Goal: Task Accomplishment & Management: Manage account settings

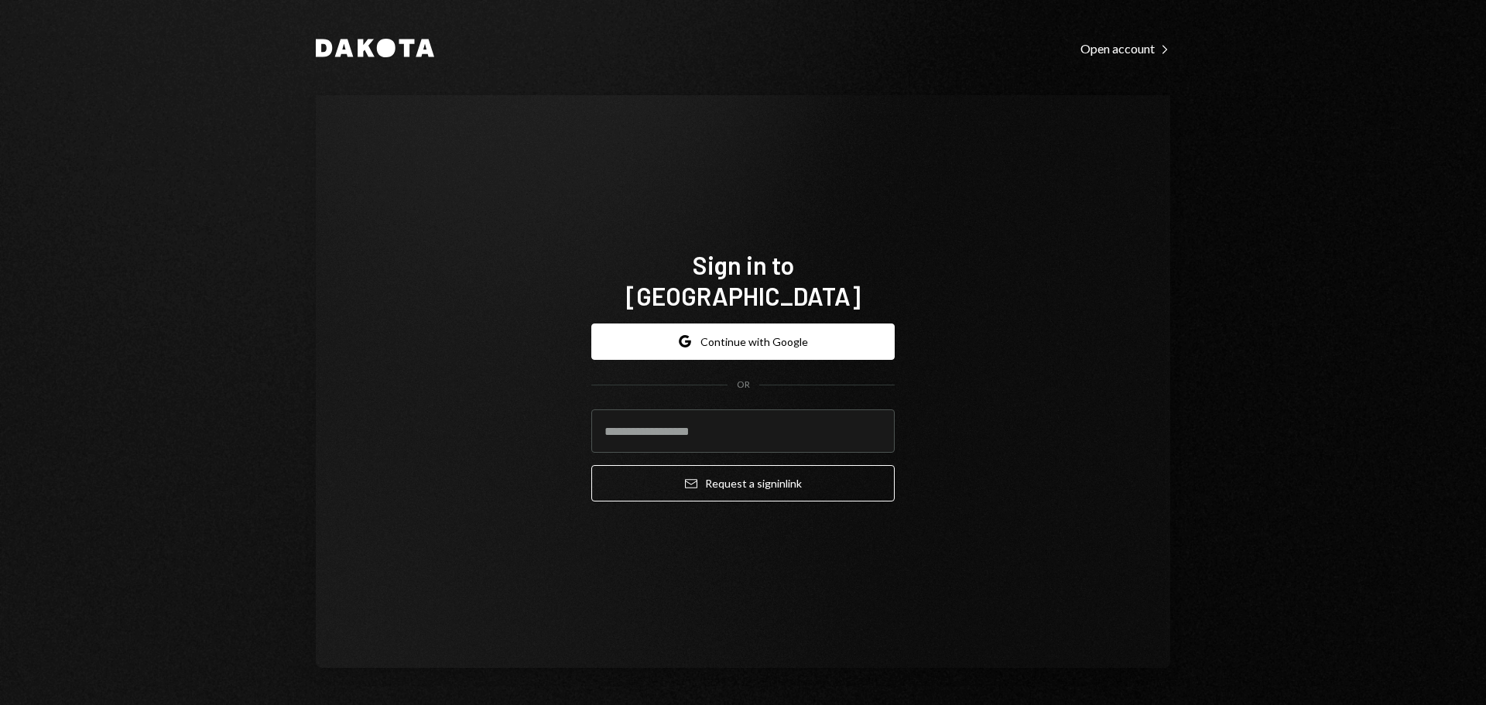
type input "**********"
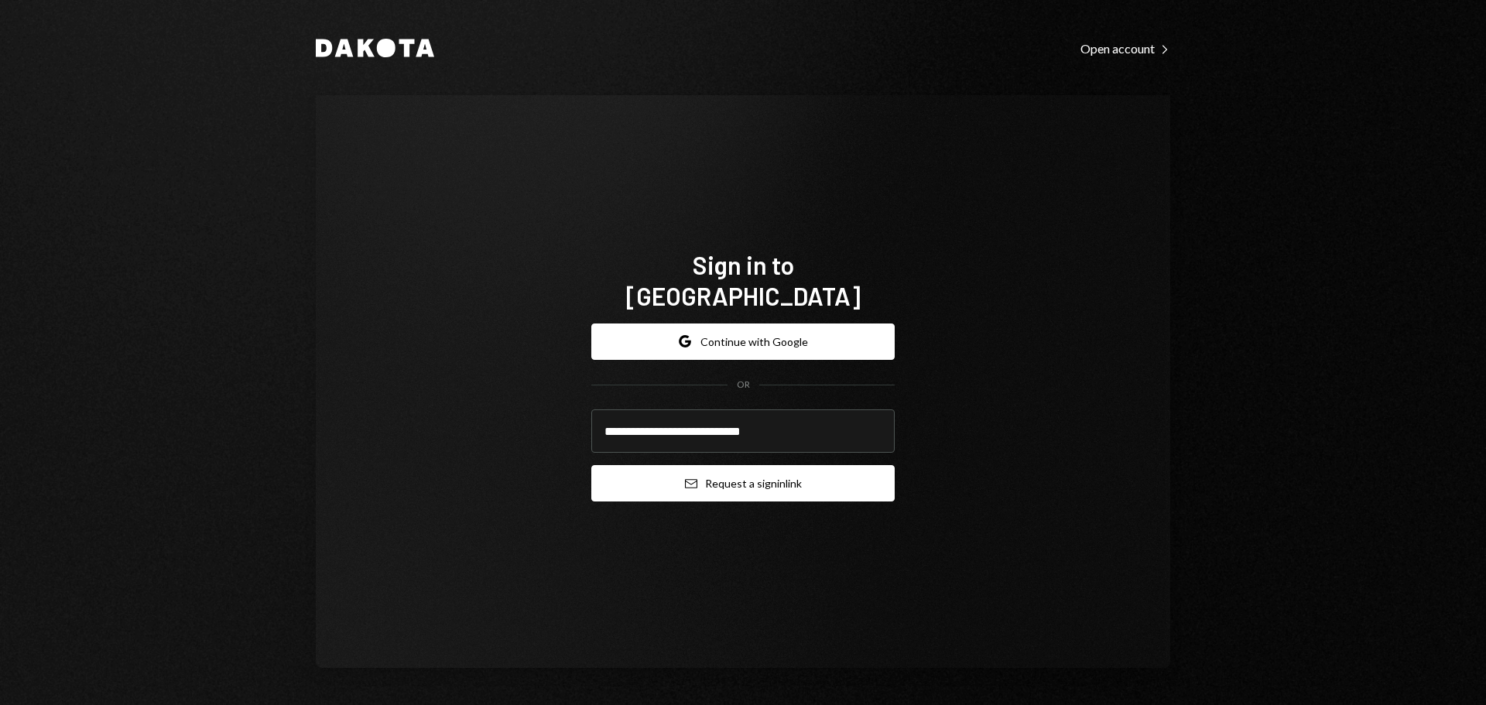
click at [673, 465] on button "Email Request a sign in link" at bounding box center [742, 483] width 303 height 36
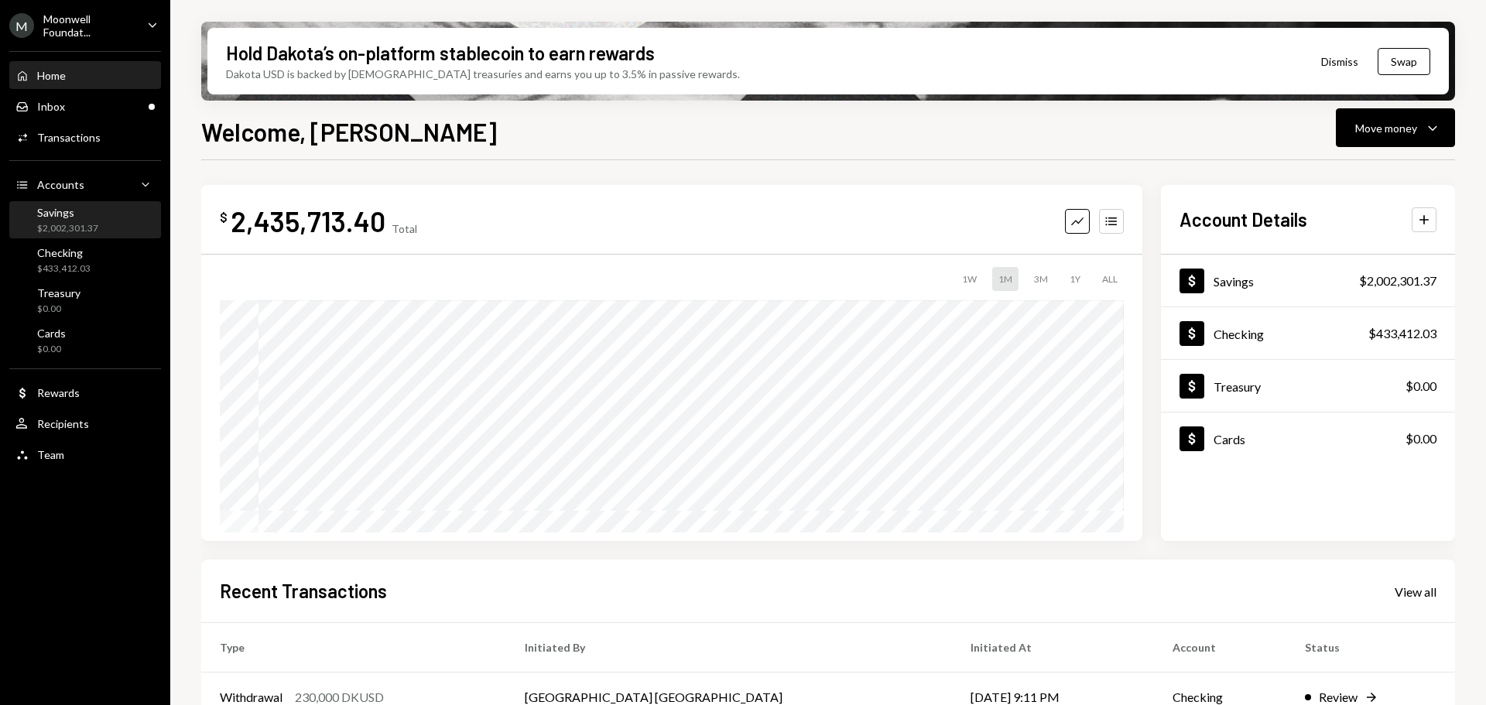
click at [61, 226] on div "$2,002,301.37" at bounding box center [67, 228] width 61 height 13
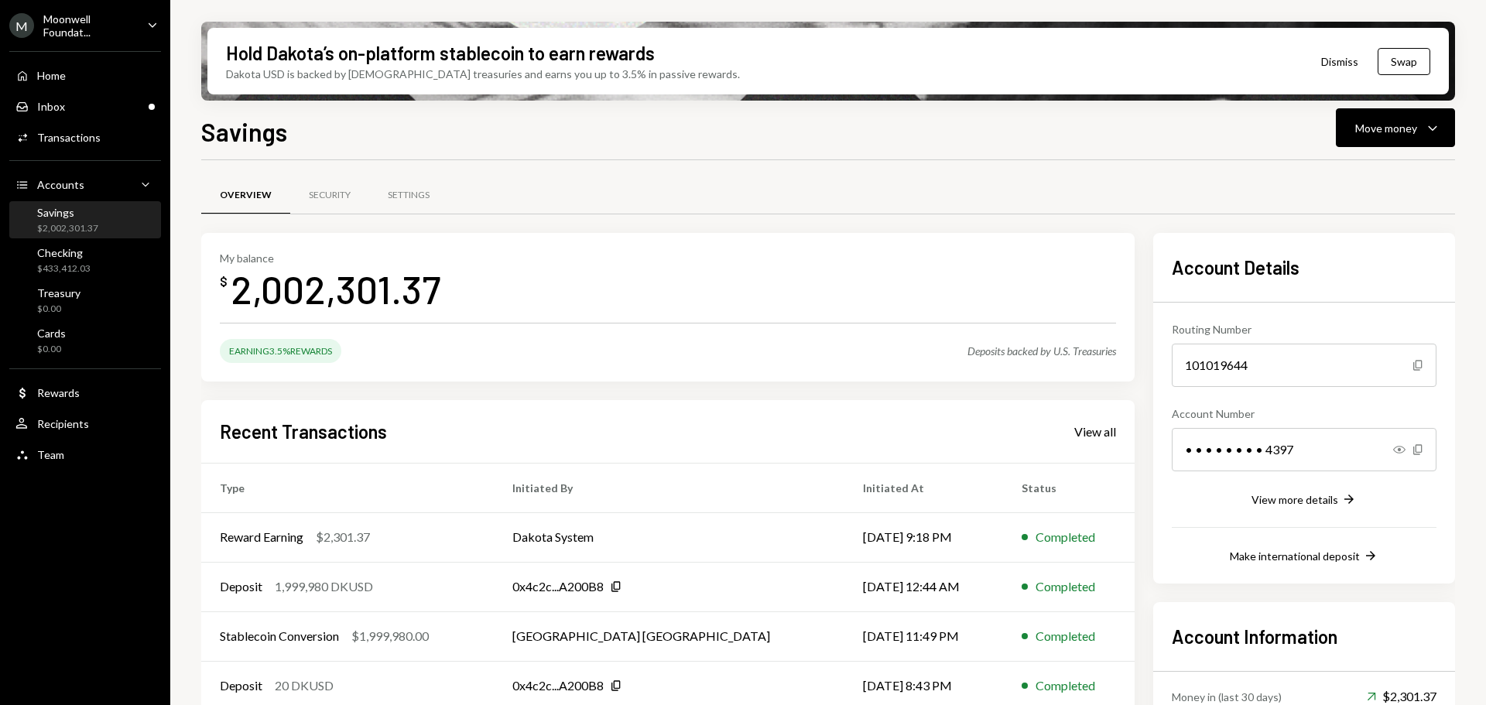
drag, startPoint x: 1399, startPoint y: 619, endPoint x: 1435, endPoint y: 630, distance: 37.9
click at [1435, 630] on h2 "Account Information" at bounding box center [1304, 637] width 265 height 26
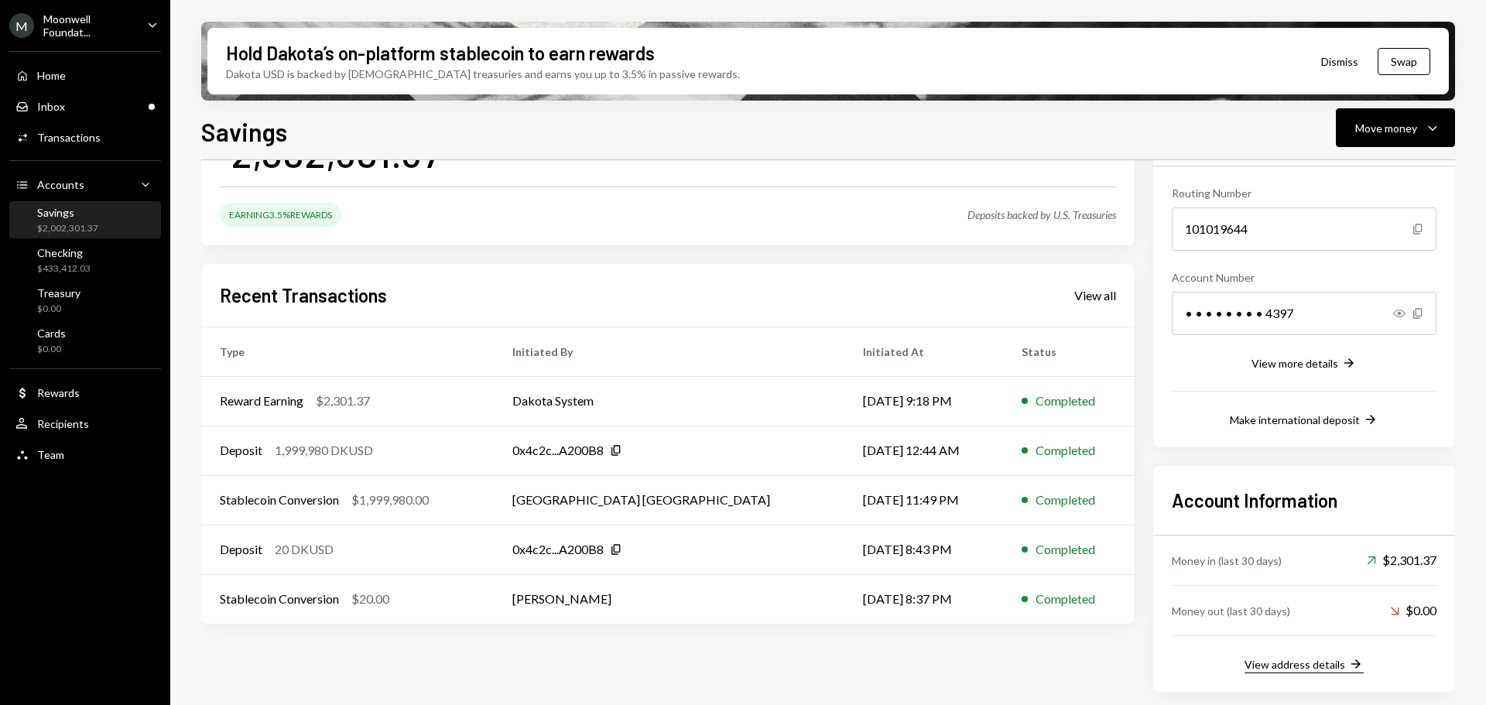
click at [1272, 666] on div "View address details" at bounding box center [1294, 664] width 101 height 13
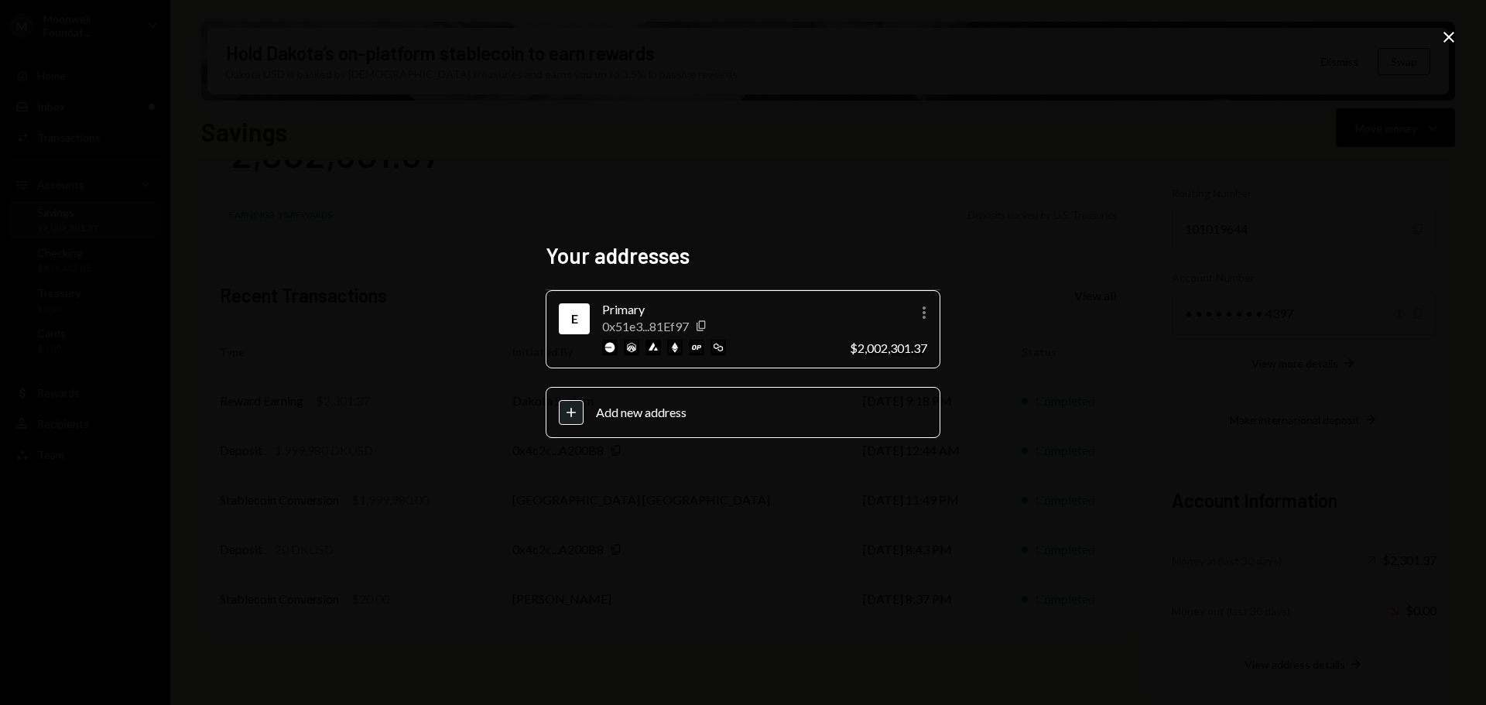
click at [1445, 44] on icon "Close" at bounding box center [1448, 37] width 19 height 19
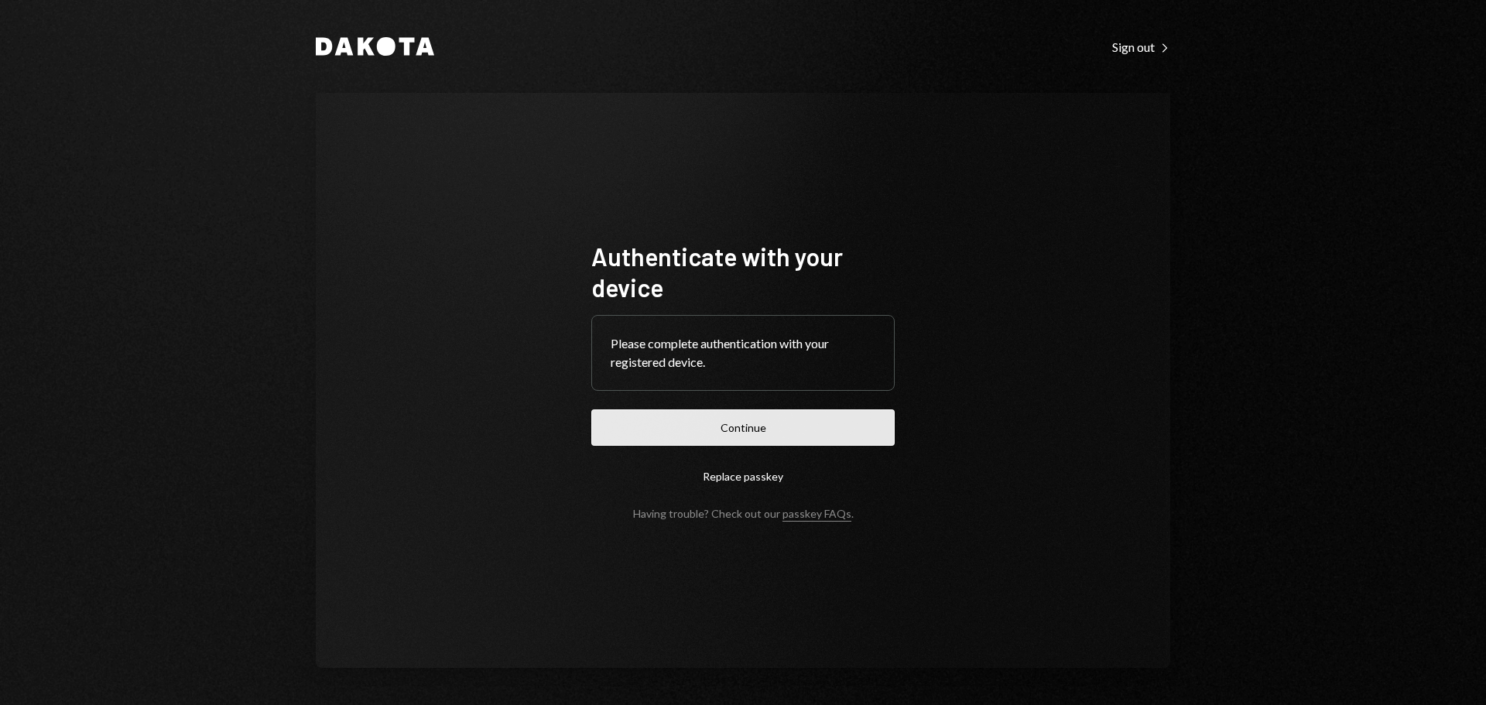
click at [711, 431] on button "Continue" at bounding box center [742, 427] width 303 height 36
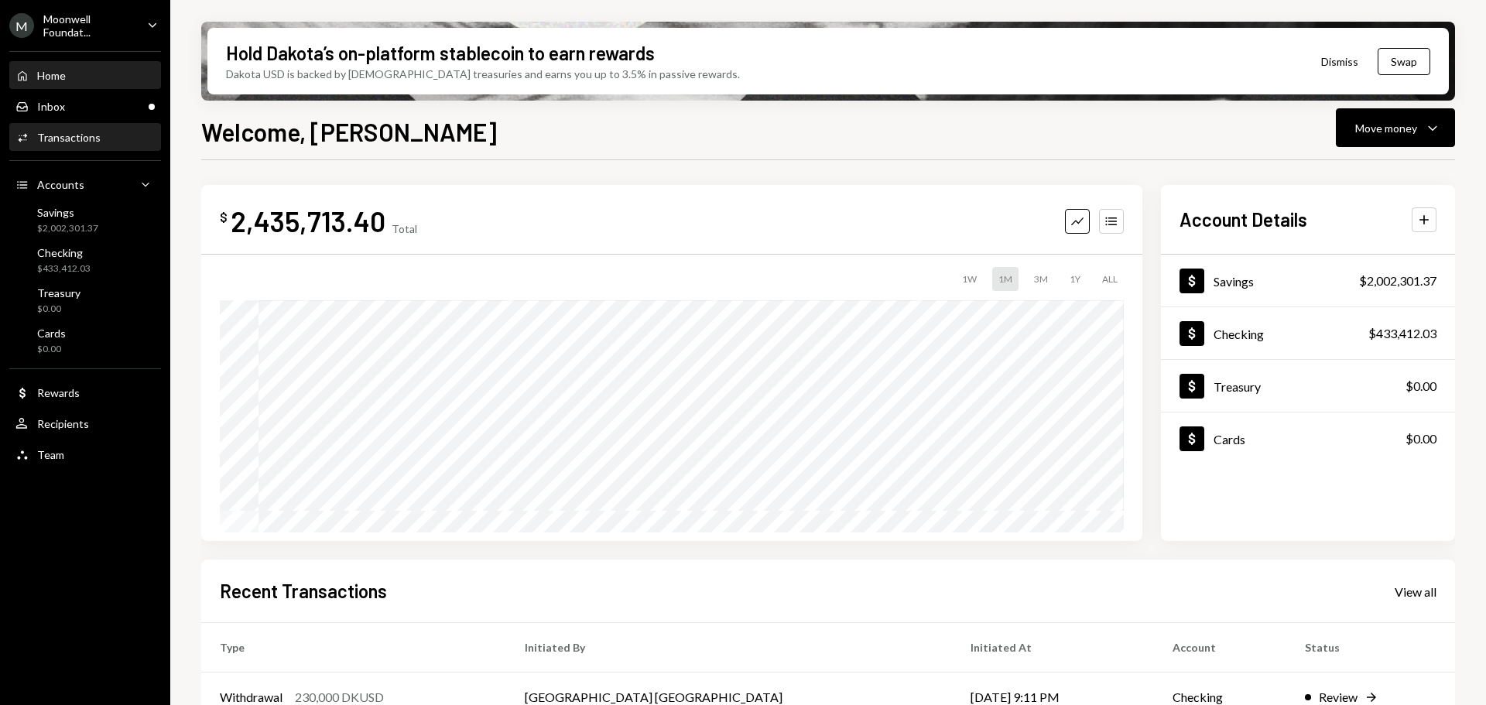
click at [70, 134] on div "Transactions" at bounding box center [68, 137] width 63 height 13
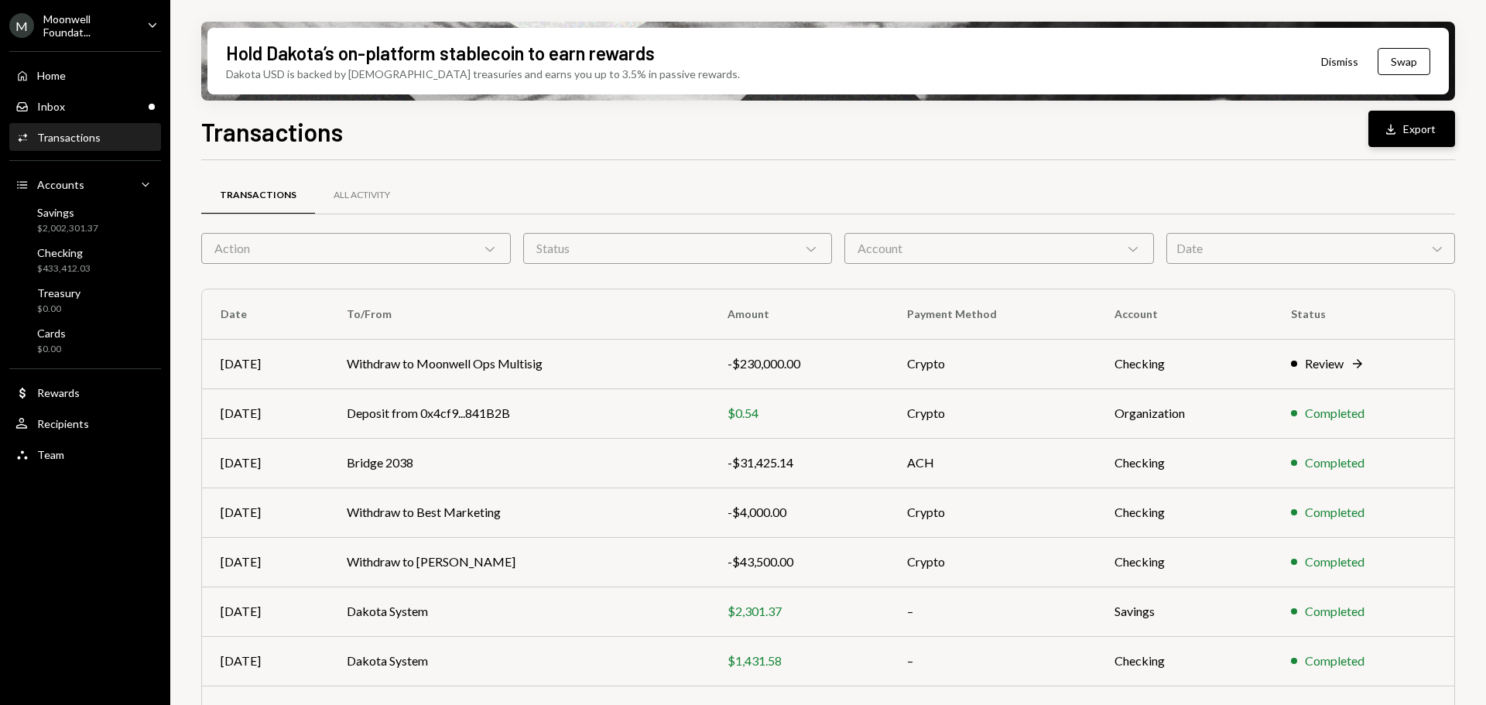
click at [1411, 135] on button "Download Export" at bounding box center [1411, 129] width 87 height 36
click at [1457, 405] on div "Hold Dakota’s on-platform stablecoin to earn rewards Dakota USD is backed by U.…" at bounding box center [827, 352] width 1315 height 705
click at [106, 23] on div "Moonwell Foundat..." at bounding box center [88, 25] width 91 height 26
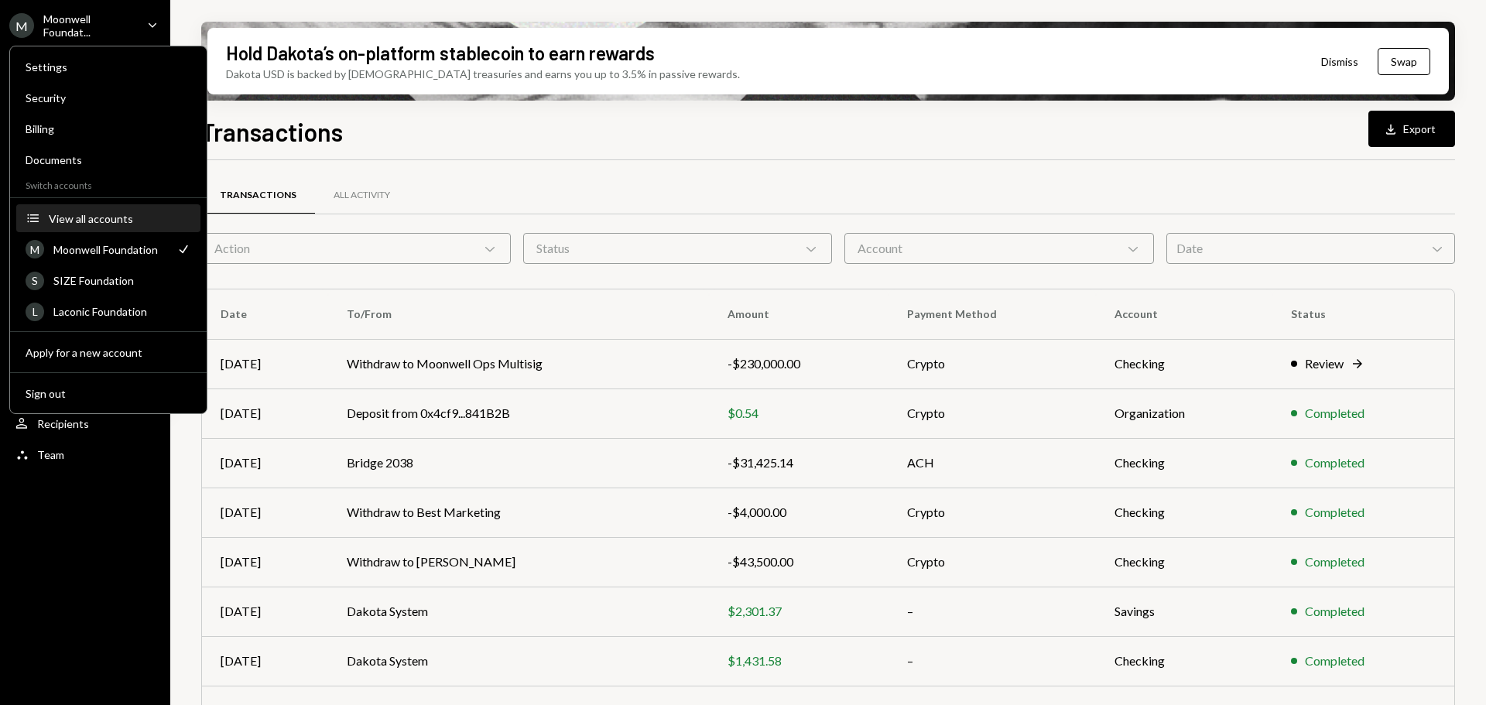
click at [81, 205] on button "Accounts View all accounts" at bounding box center [108, 219] width 184 height 28
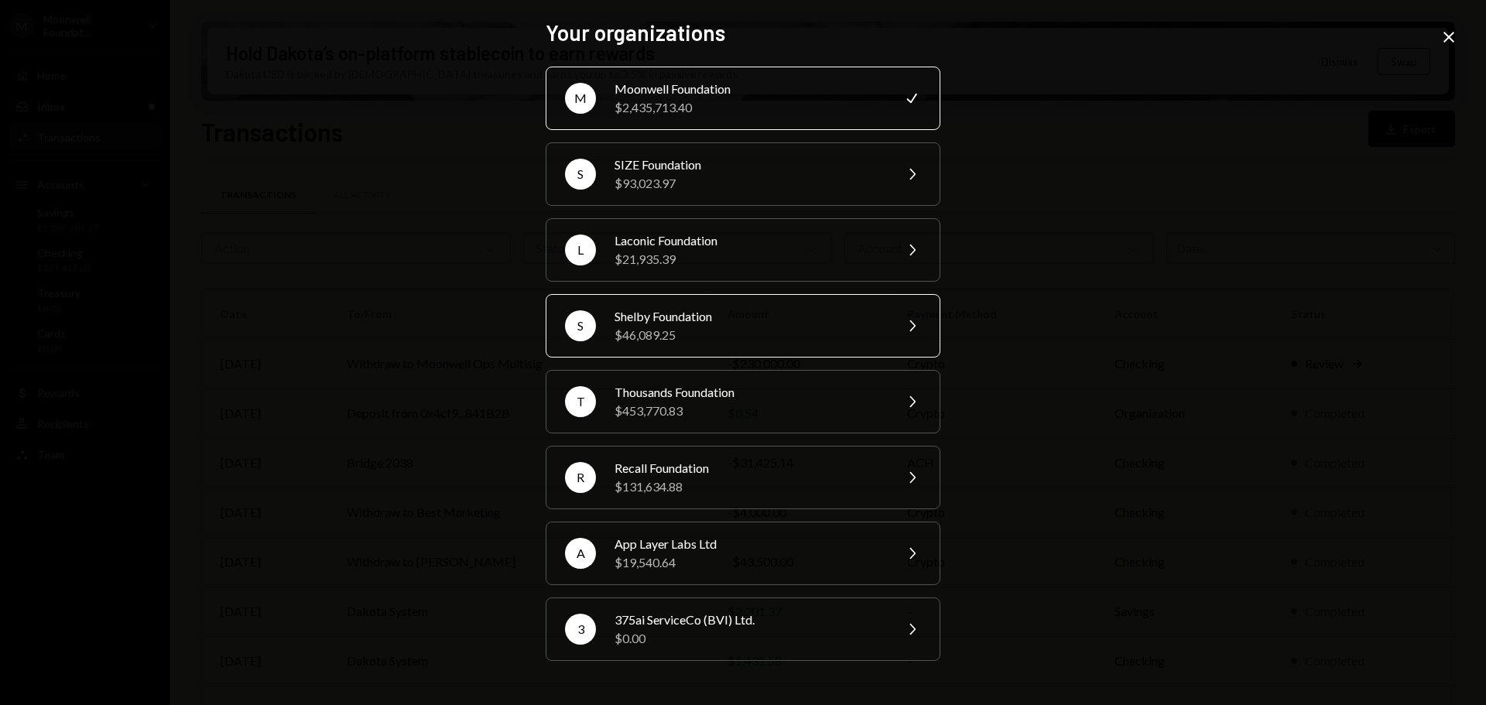
click at [632, 320] on div "Shelby Foundation" at bounding box center [748, 316] width 269 height 19
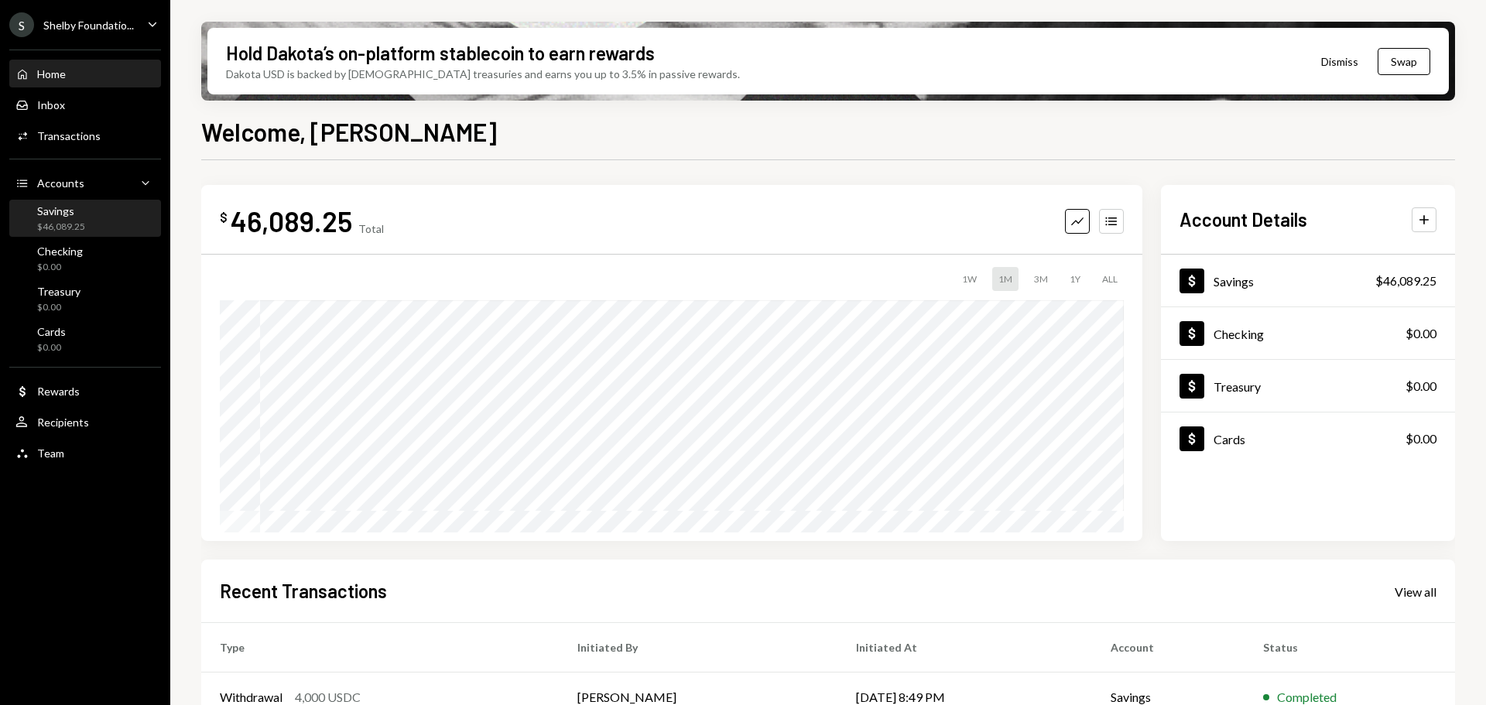
click at [69, 217] on div "Savings" at bounding box center [61, 210] width 48 height 13
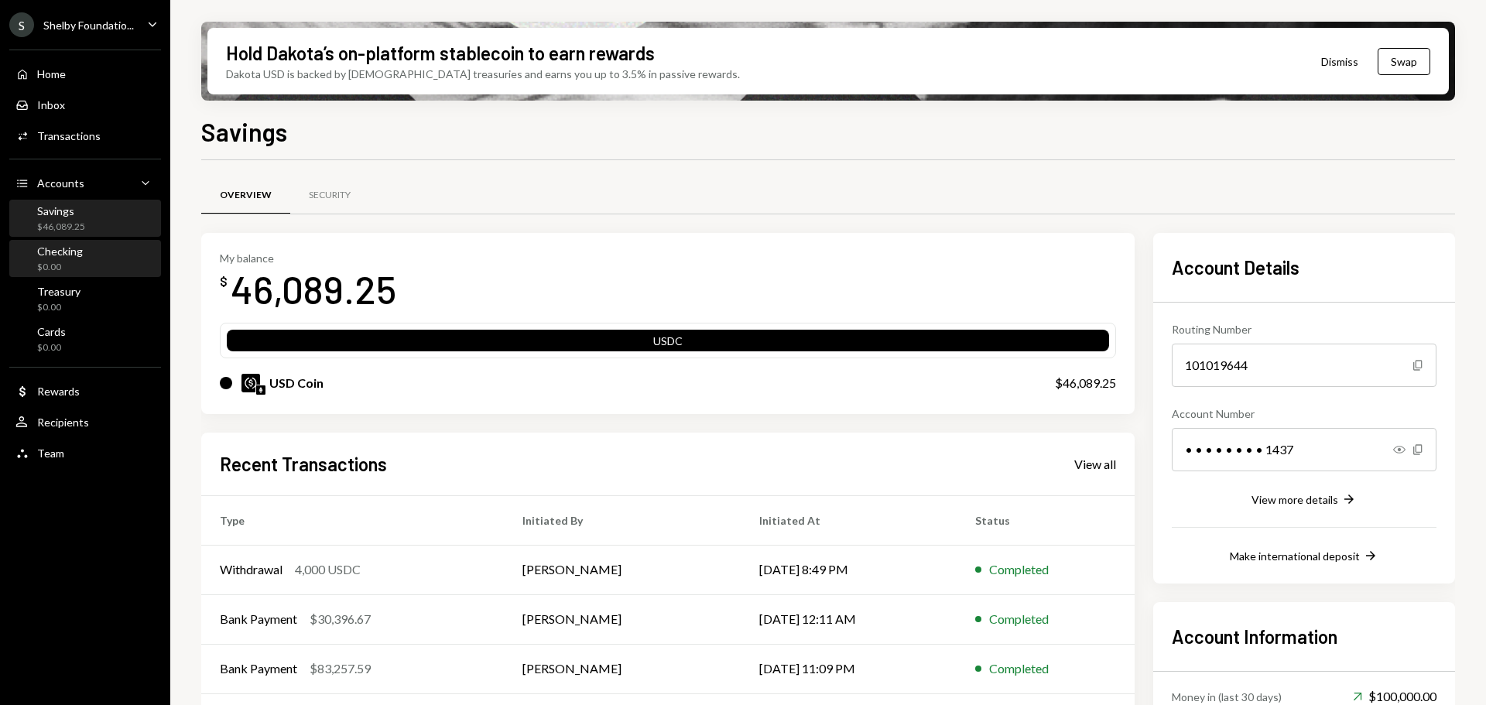
click at [70, 253] on div "Checking" at bounding box center [60, 251] width 46 height 13
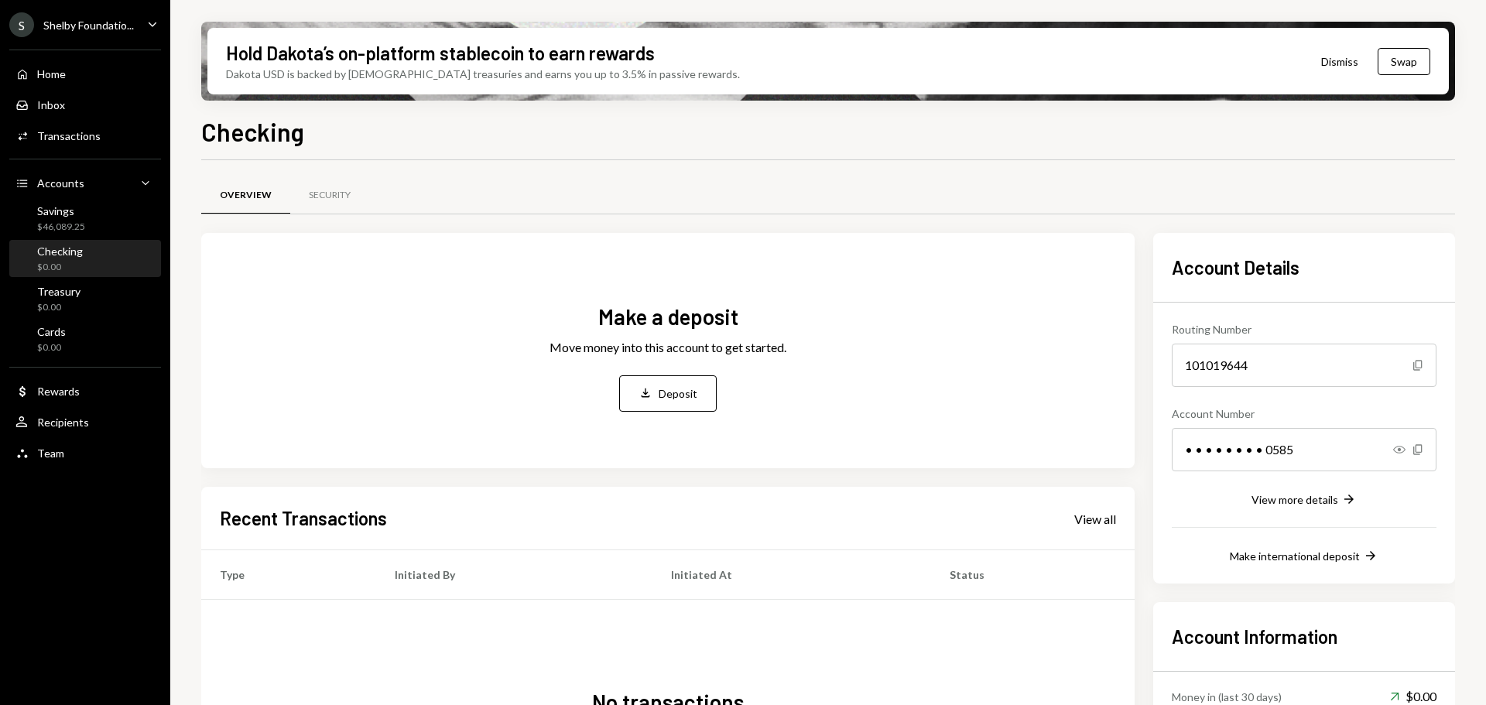
click at [1469, 551] on div "Hold Dakota’s on-platform stablecoin to earn rewards Dakota USD is backed by U.…" at bounding box center [827, 352] width 1315 height 705
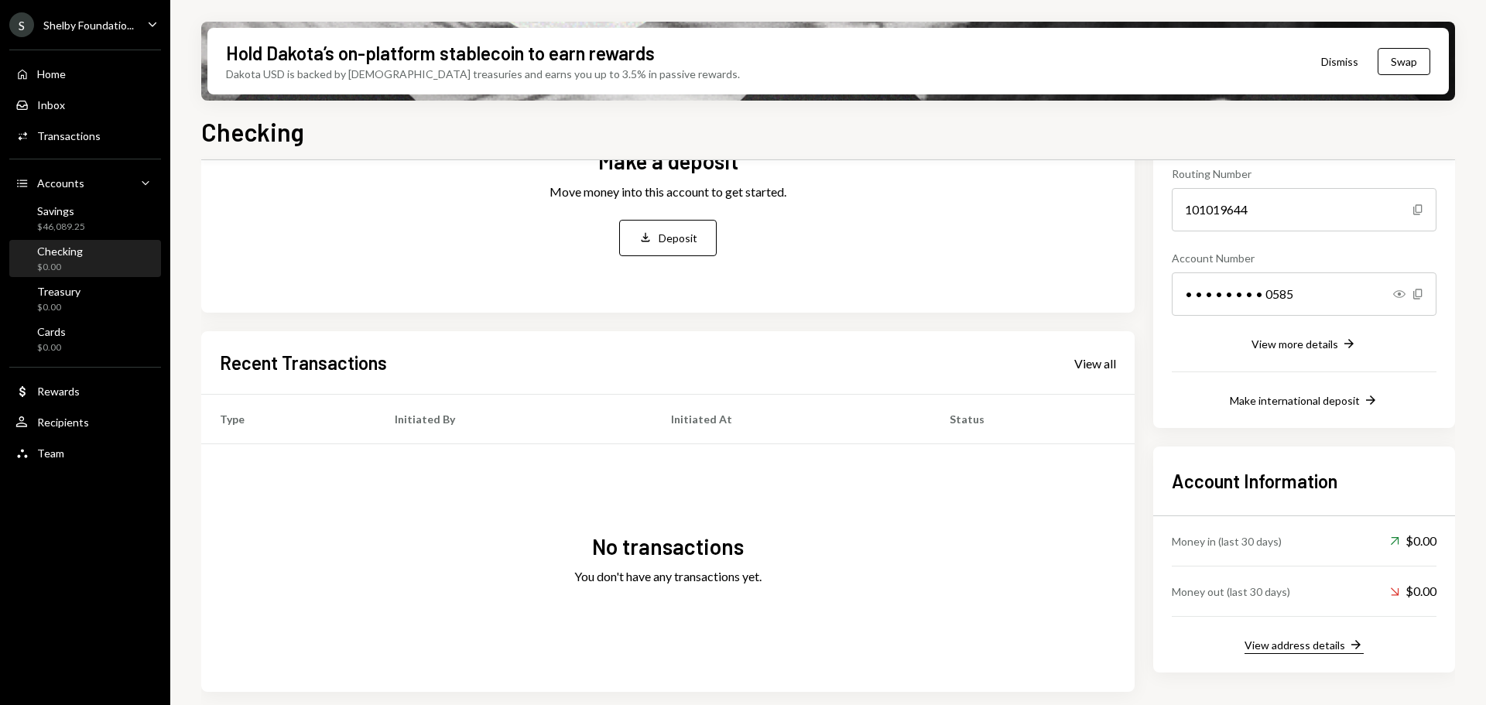
click at [1291, 645] on div "View address details" at bounding box center [1294, 644] width 101 height 13
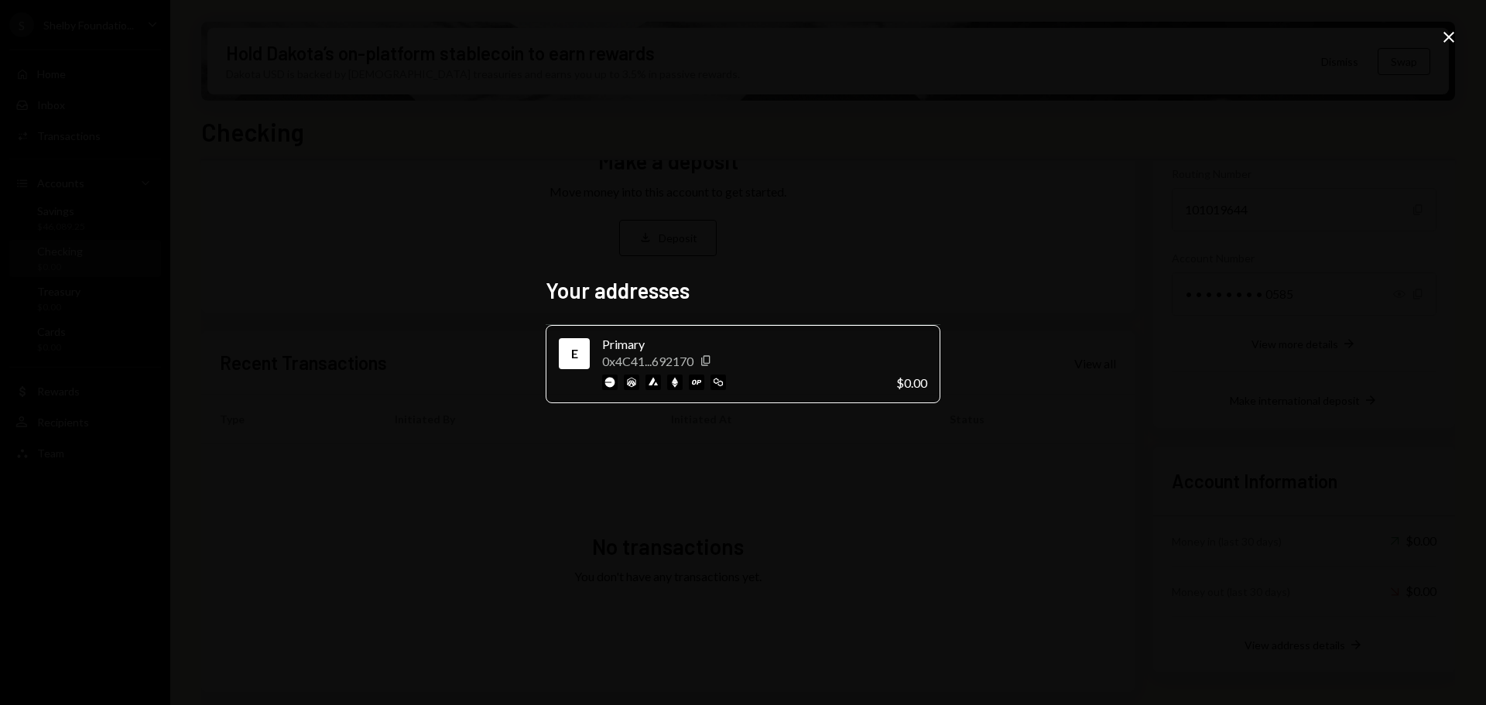
click at [1442, 43] on icon "Close" at bounding box center [1448, 37] width 19 height 19
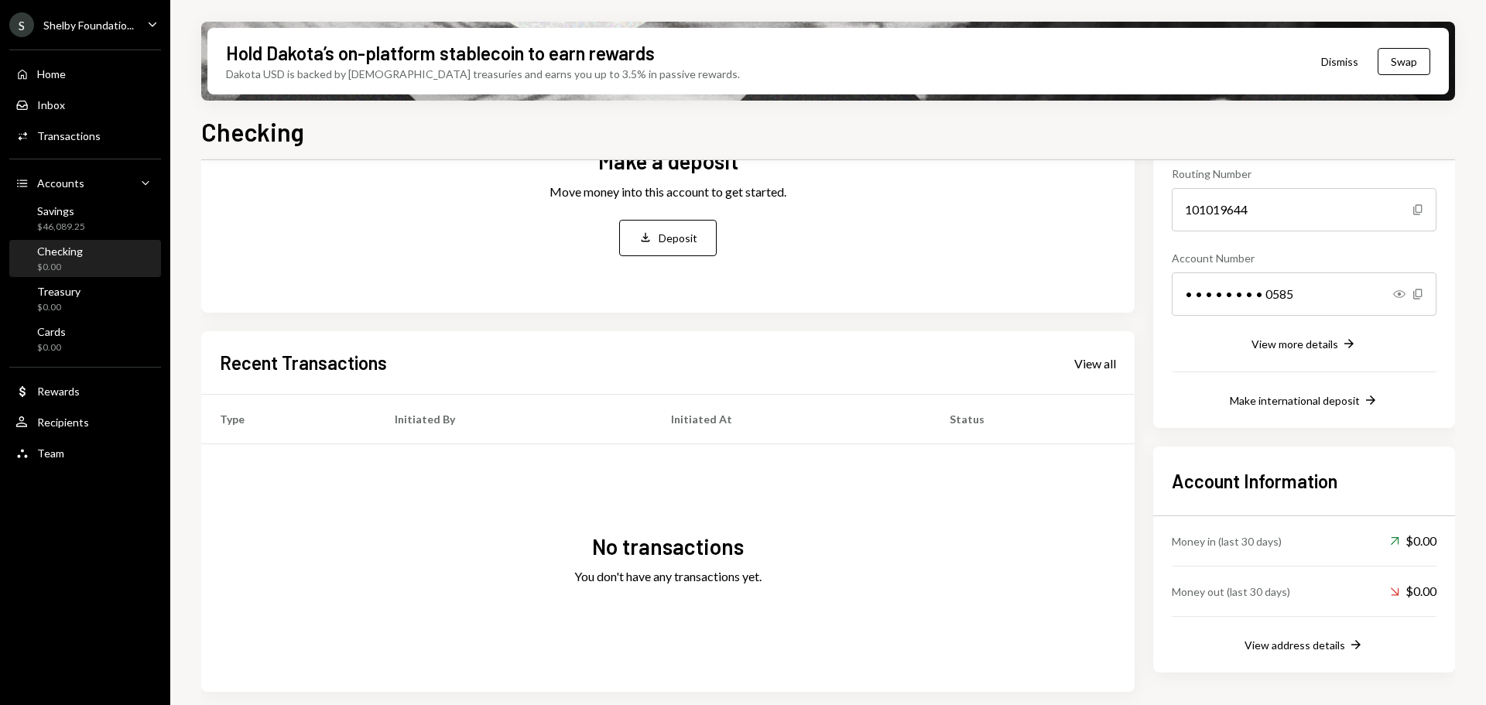
click at [93, 39] on ul "S Shelby Foundatio... Caret Down Home Home Inbox Inbox Activities Transactions …" at bounding box center [85, 235] width 170 height 470
click at [84, 19] on div "Shelby Foundatio..." at bounding box center [88, 25] width 91 height 13
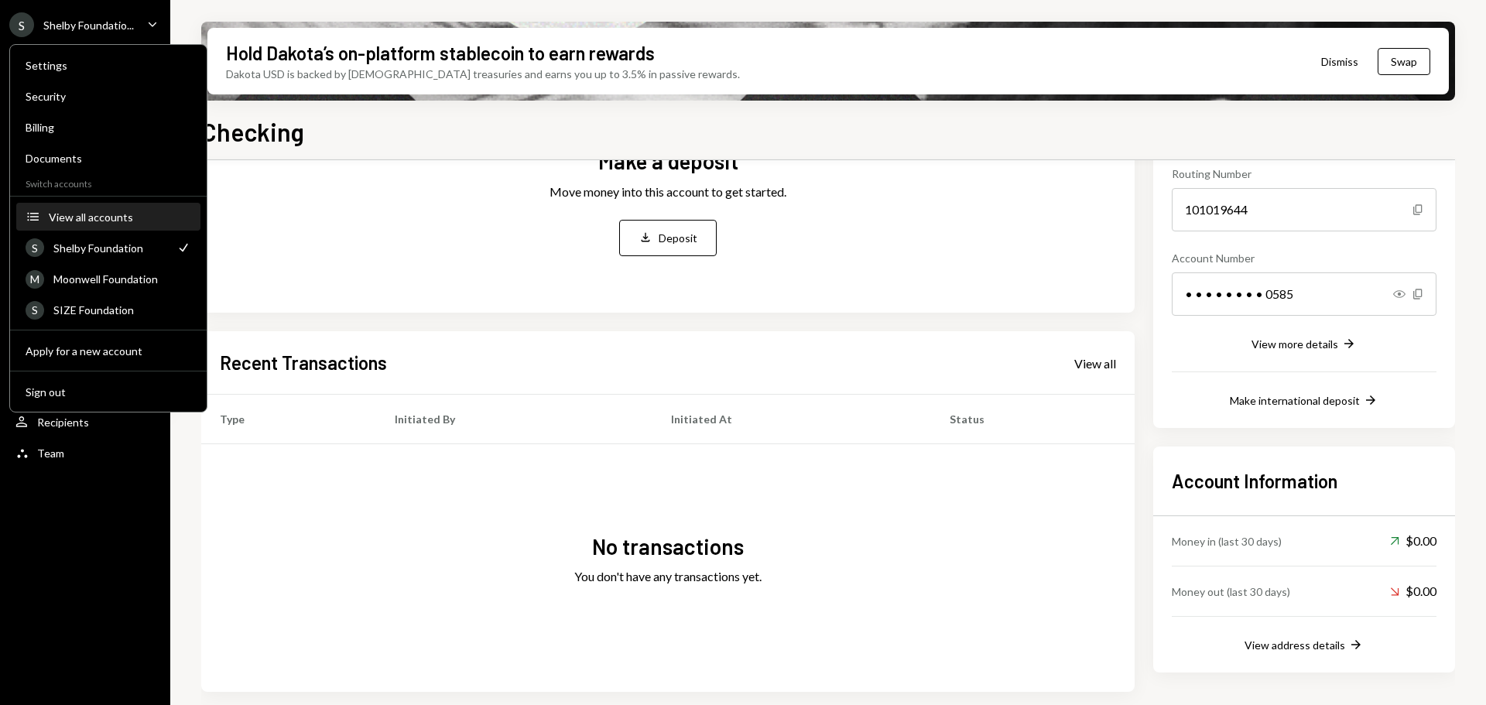
click at [108, 209] on button "Accounts View all accounts" at bounding box center [108, 218] width 184 height 28
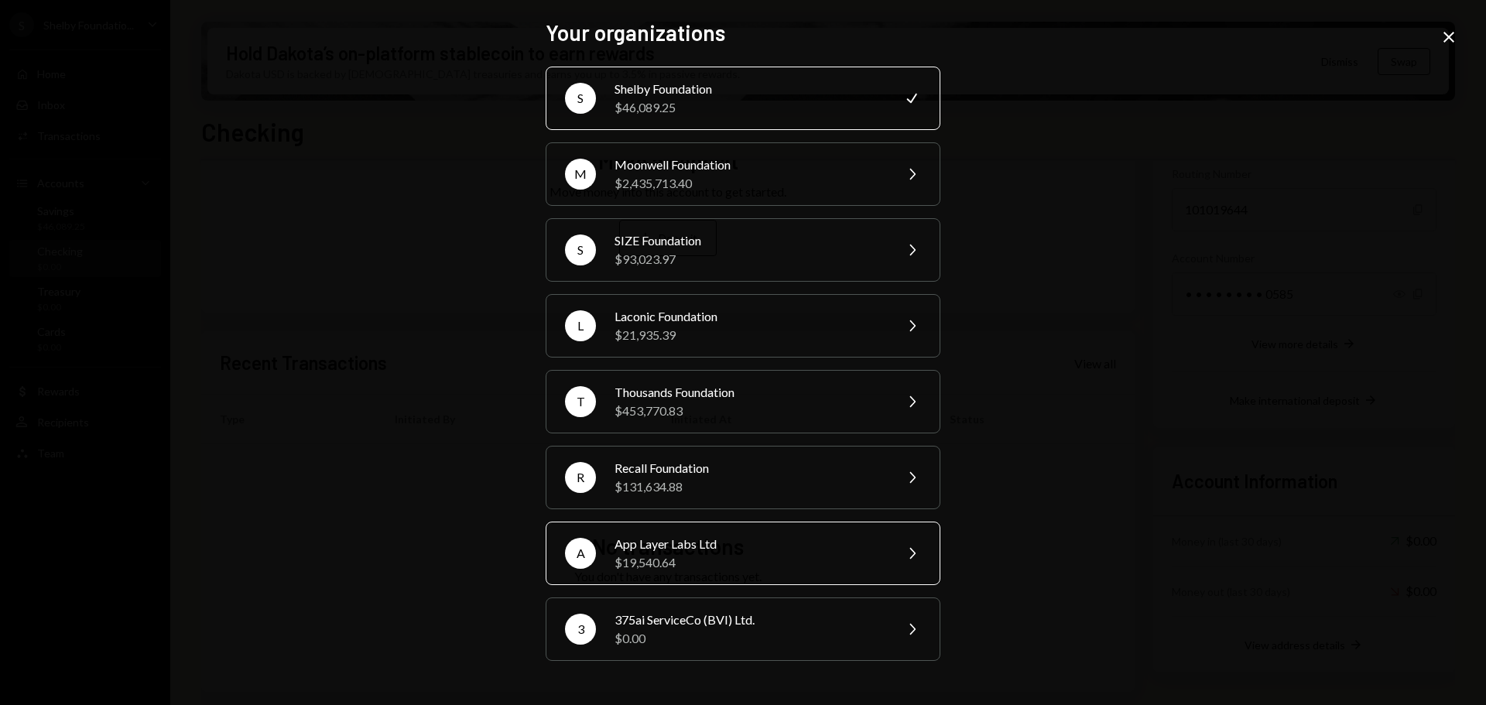
click at [742, 576] on div "A App Layer Labs Ltd $19,540.64 Chevron Right" at bounding box center [743, 553] width 395 height 63
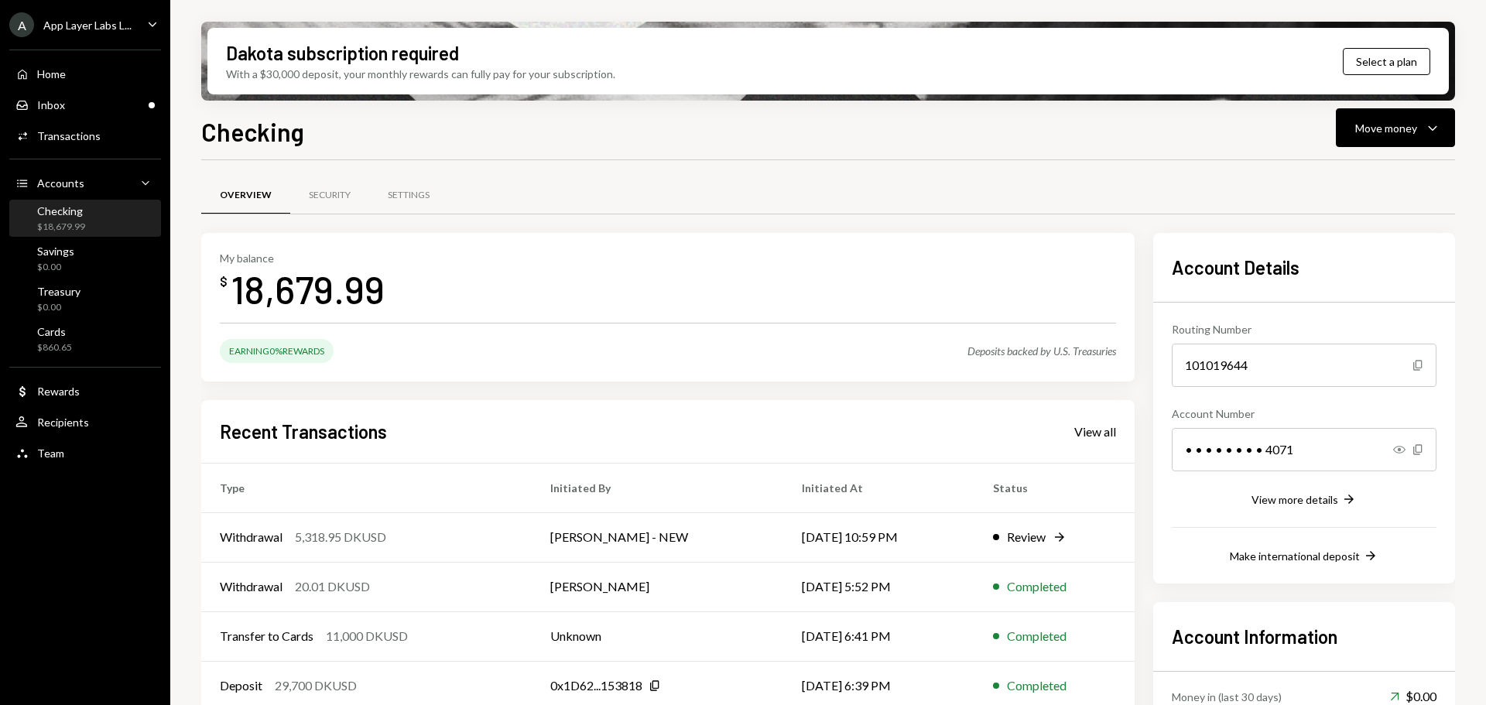
click at [1171, 532] on div "Account Details Routing Number [FINANCIAL_ID] Copy Account Number • • • • • • •…" at bounding box center [1304, 408] width 302 height 351
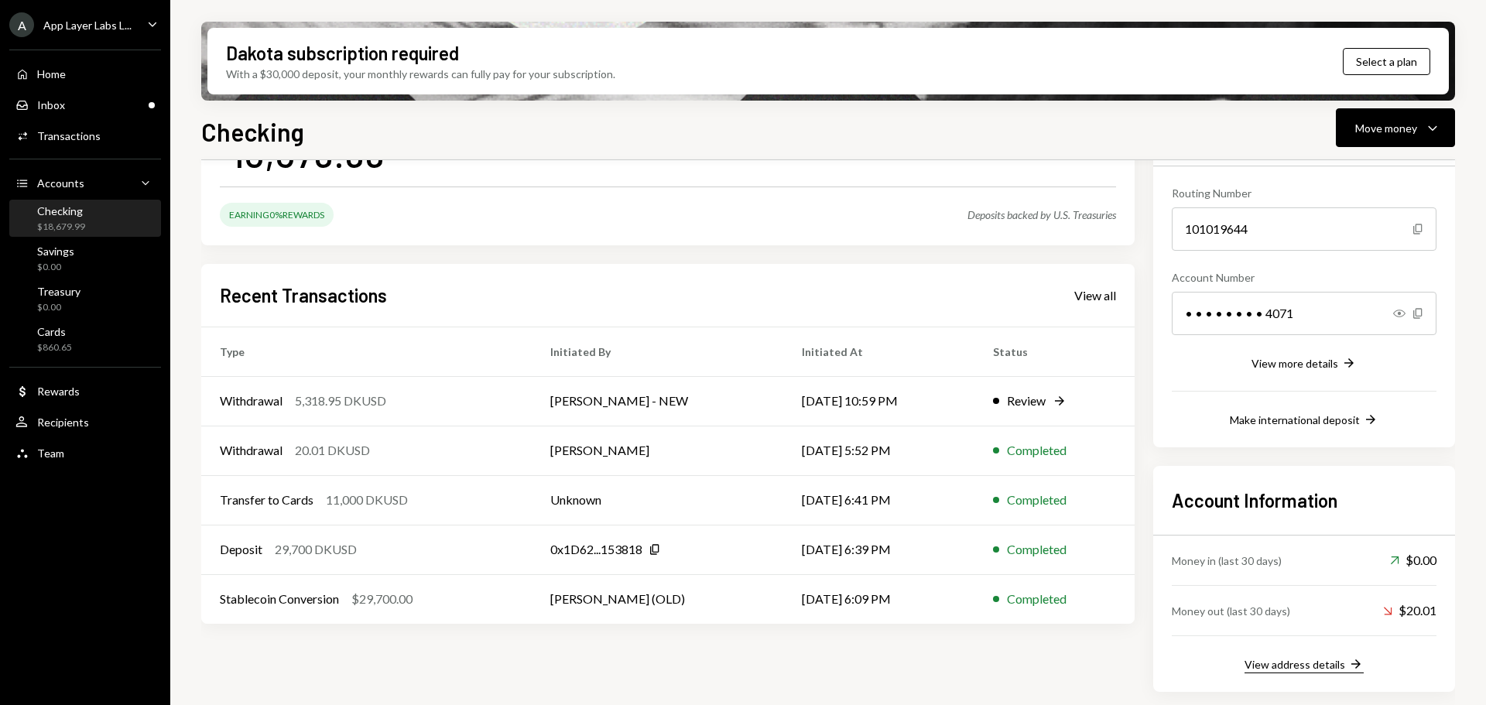
click at [1267, 658] on div "View address details" at bounding box center [1294, 664] width 101 height 13
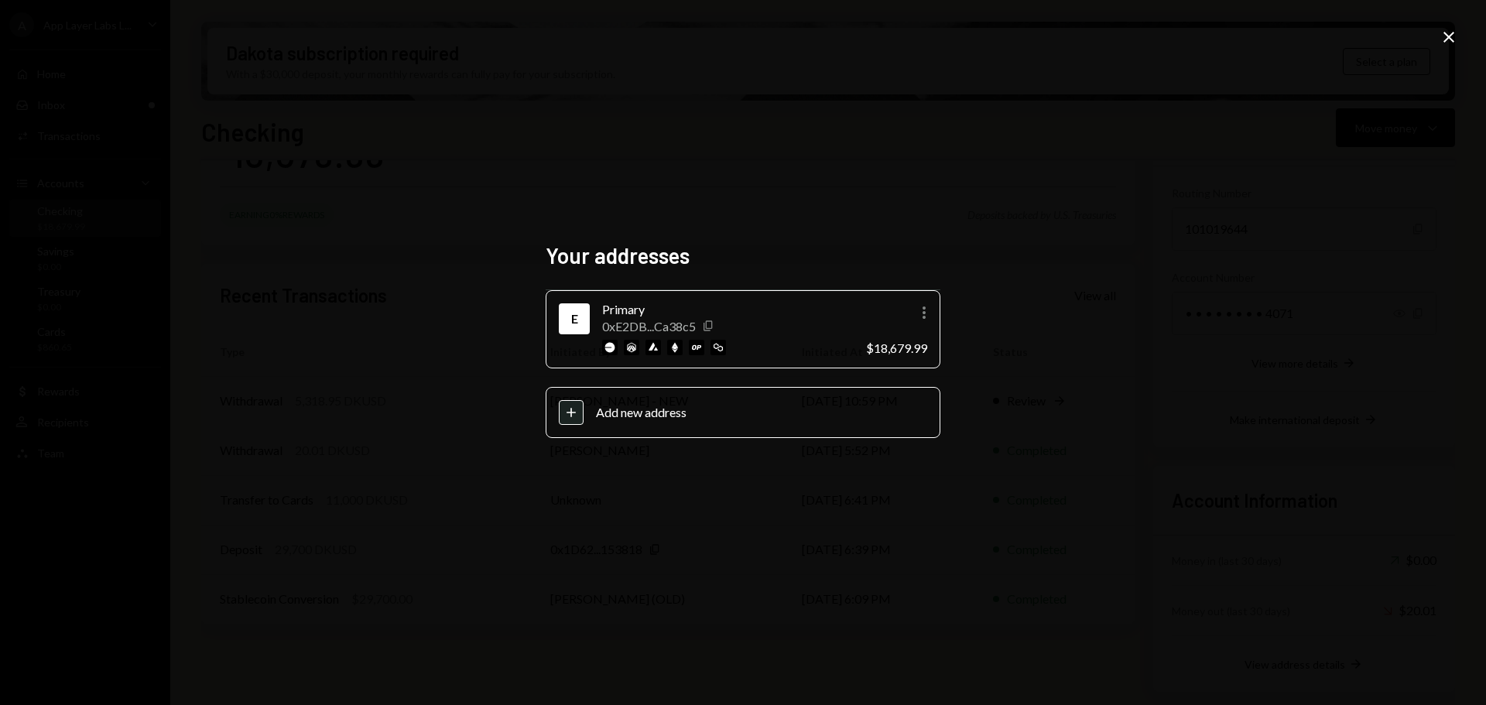
click at [707, 321] on icon "button" at bounding box center [707, 326] width 9 height 10
click at [1445, 36] on icon "Close" at bounding box center [1448, 37] width 19 height 19
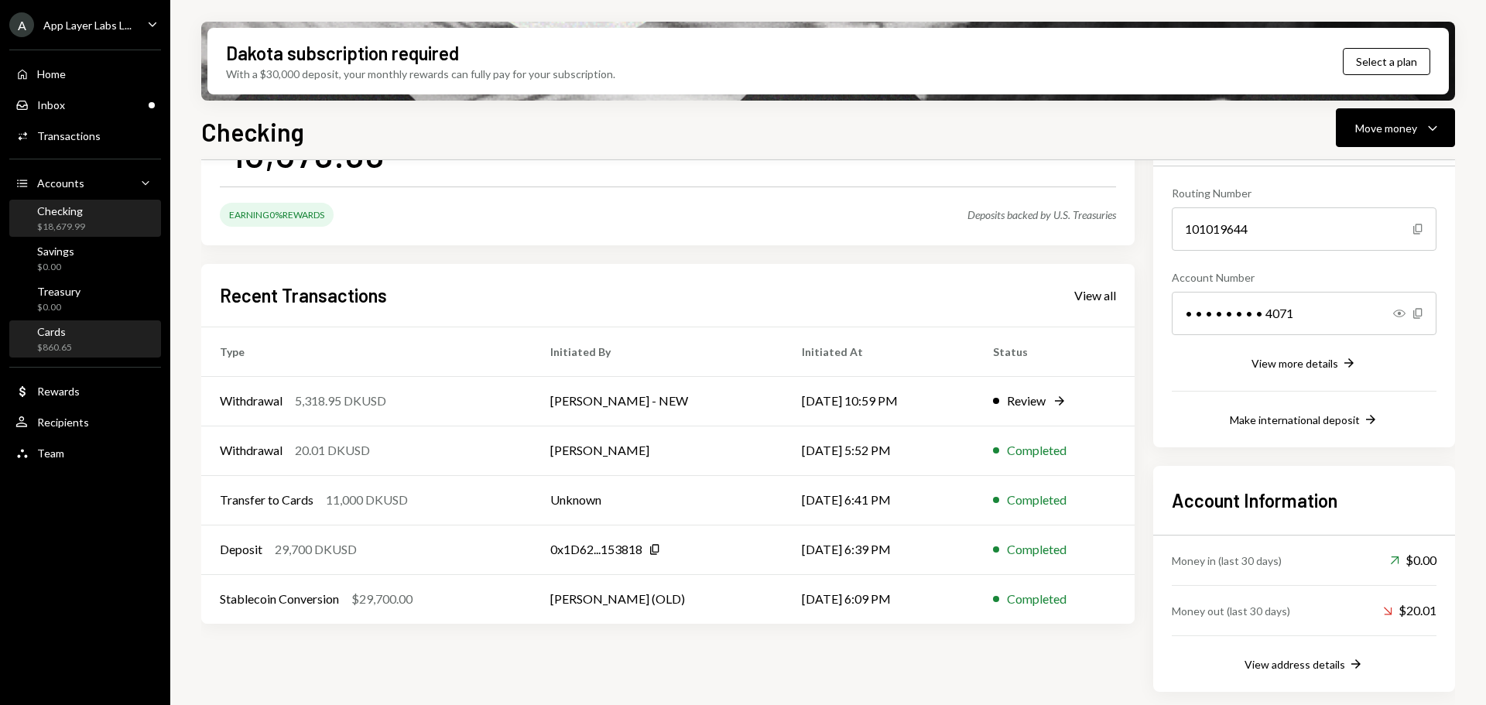
click at [55, 334] on div "Cards" at bounding box center [54, 331] width 35 height 13
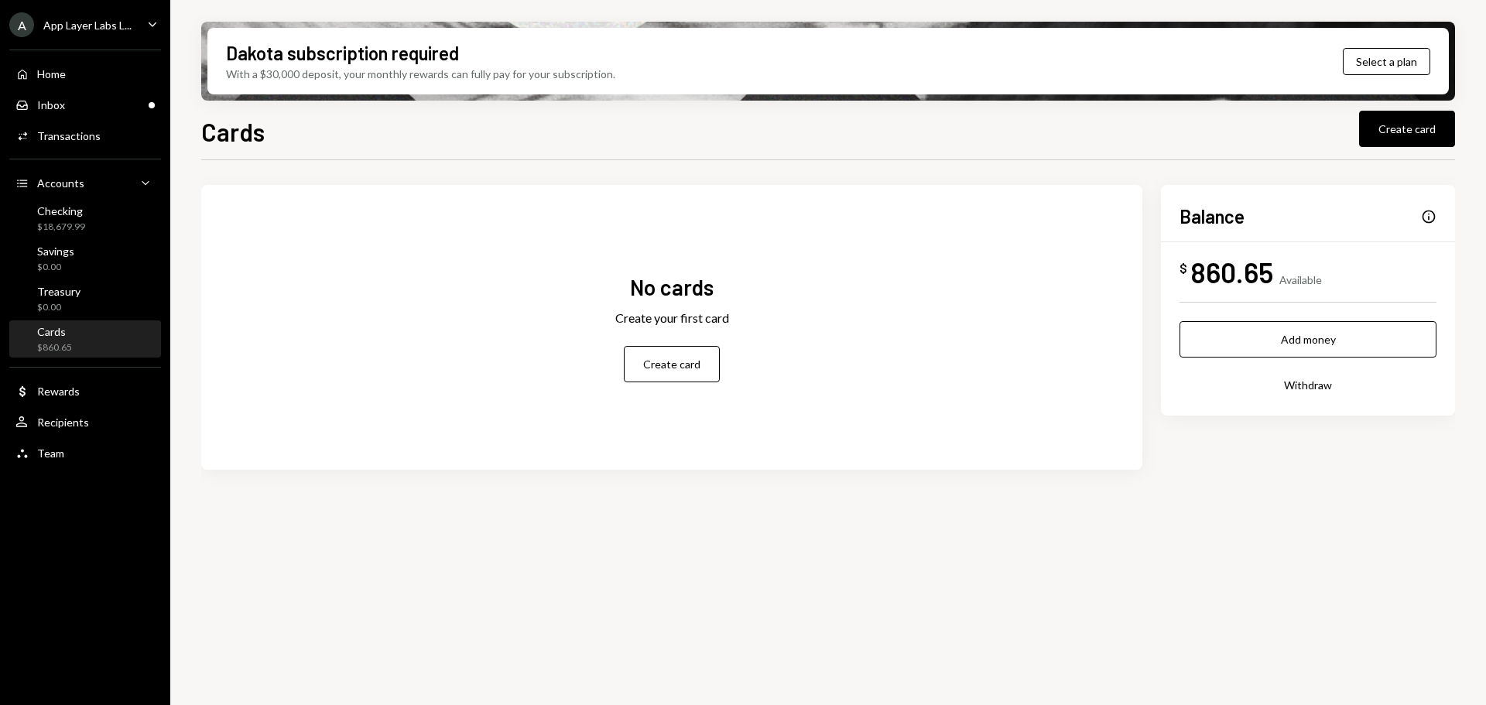
click at [600, 166] on div "No cards Create your first card Create card Balance Info $ 860.65 Available Add…" at bounding box center [828, 339] width 1254 height 359
